Goal: Complete application form

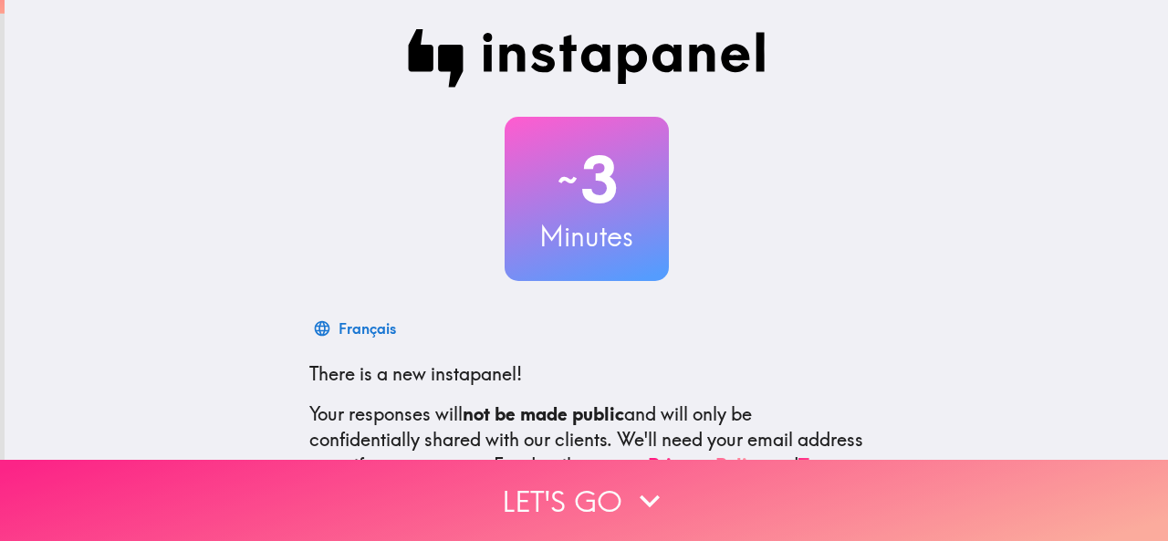
click at [652, 481] on icon "button" at bounding box center [650, 501] width 40 height 40
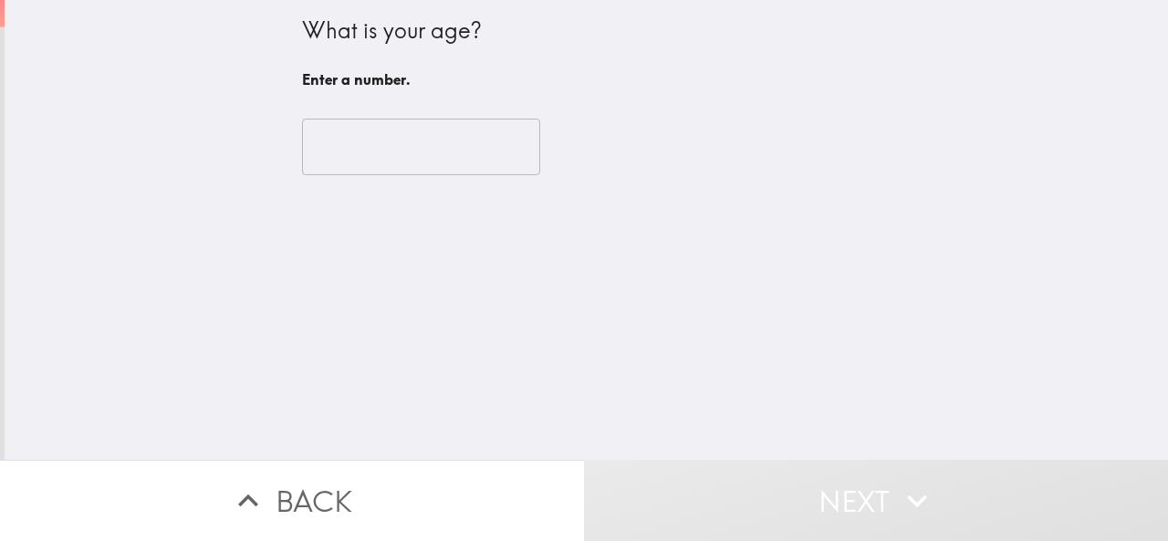
click at [366, 146] on input "number" at bounding box center [421, 147] width 238 height 57
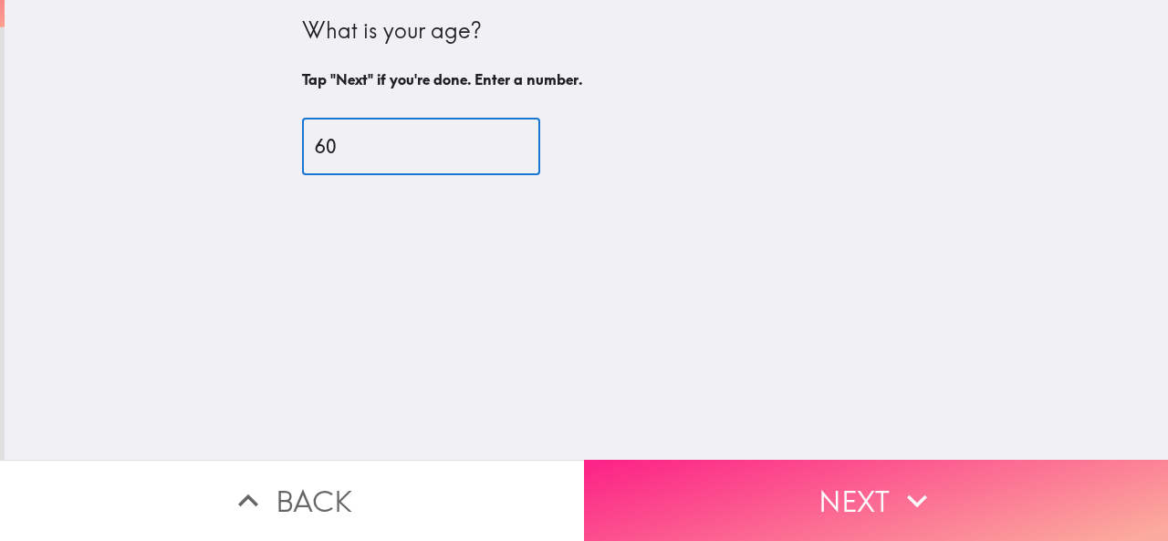
type input "60"
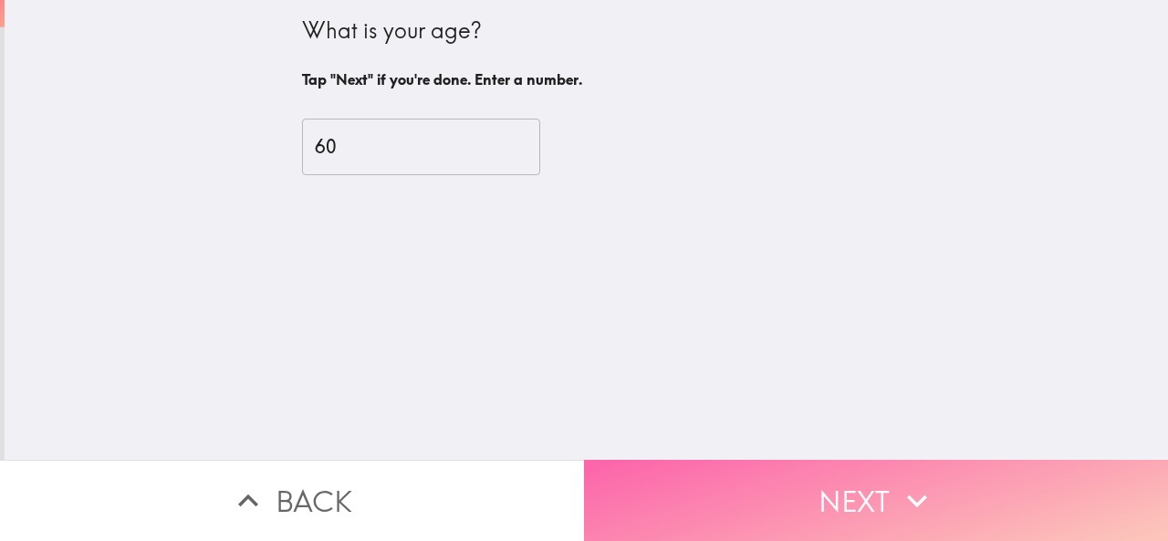
click at [776, 465] on button "Next" at bounding box center [876, 500] width 584 height 81
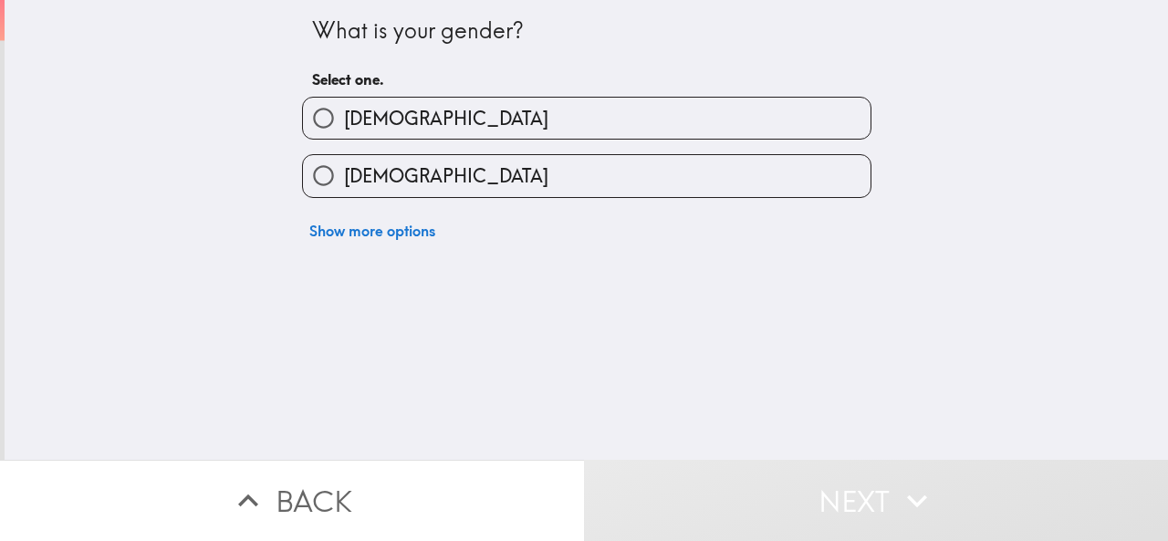
click at [493, 174] on label "[DEMOGRAPHIC_DATA]" at bounding box center [587, 175] width 568 height 41
click at [344, 174] on input "[DEMOGRAPHIC_DATA]" at bounding box center [323, 175] width 41 height 41
radio input "true"
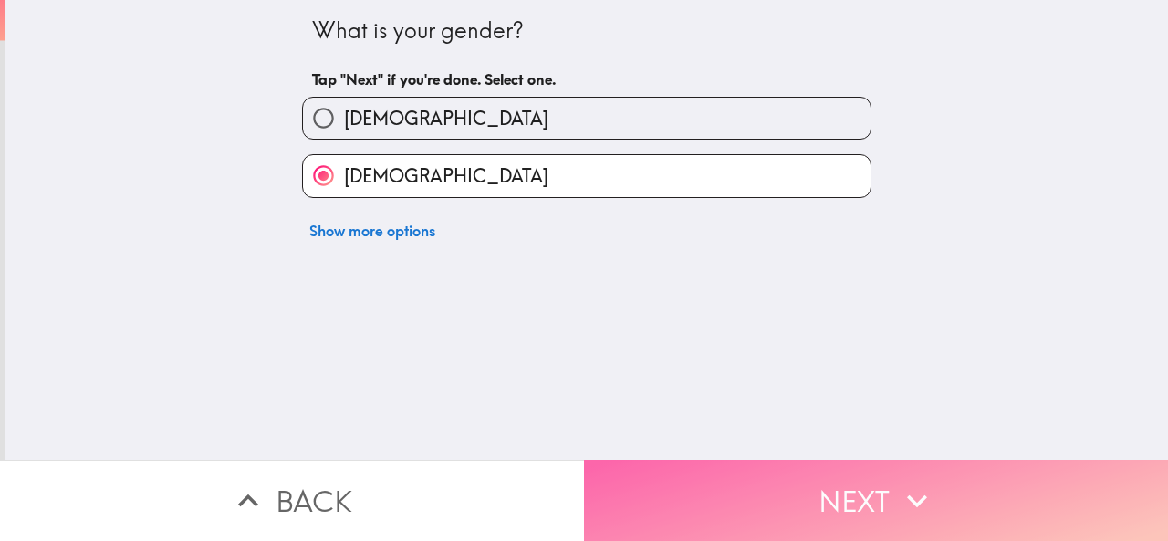
click at [768, 476] on button "Next" at bounding box center [876, 500] width 584 height 81
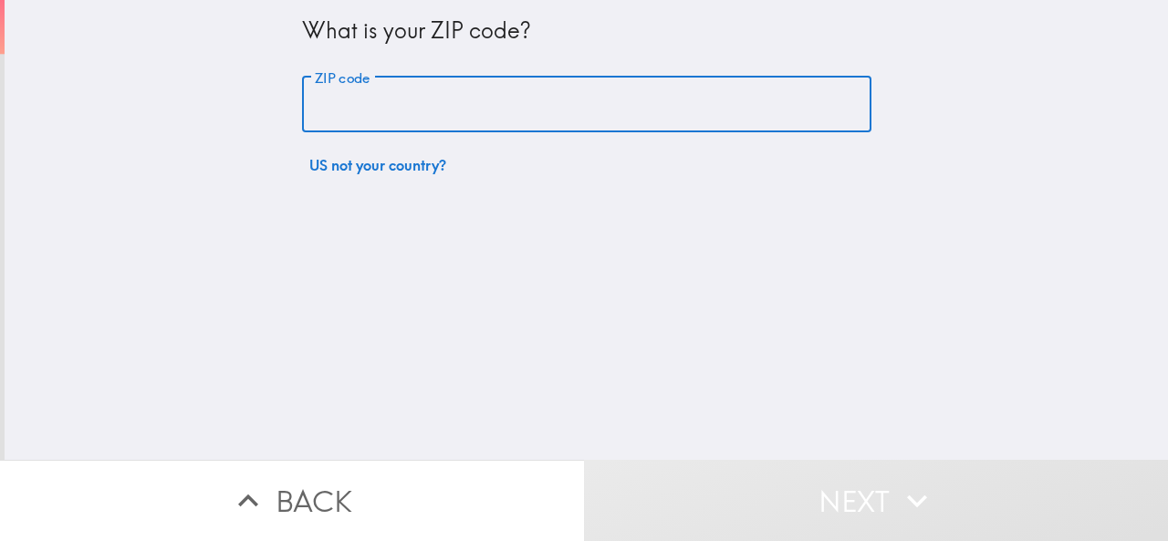
click at [515, 116] on input "ZIP code" at bounding box center [587, 105] width 570 height 57
type input "80538"
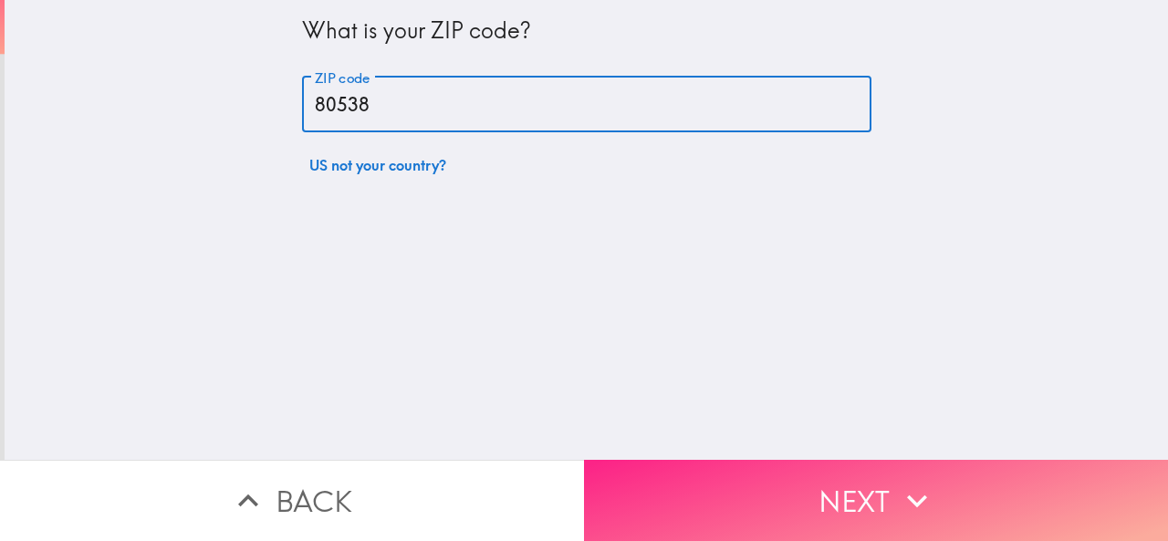
click at [855, 477] on button "Next" at bounding box center [876, 500] width 584 height 81
